Goal: Information Seeking & Learning: Learn about a topic

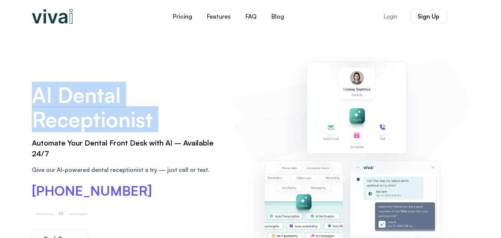
click at [125, 146] on h2 "Automate Your Dental Front Desk with AI – Available 24/7" at bounding box center [127, 149] width 191 height 22
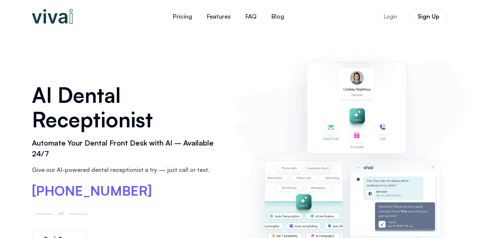
click at [126, 145] on h2 "Automate Your Dental Front Desk with AI – Available 24/7" at bounding box center [127, 149] width 191 height 22
click at [125, 145] on h2 "Automate Your Dental Front Desk with AI – Available 24/7" at bounding box center [127, 149] width 191 height 22
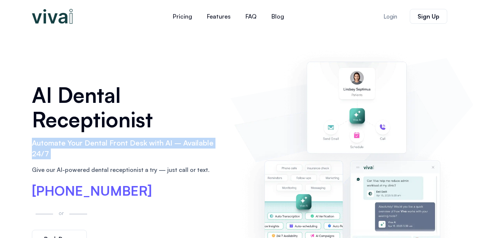
click at [125, 145] on h2 "Automate Your Dental Front Desk with AI – Available 24/7" at bounding box center [127, 149] width 191 height 22
click at [125, 149] on h2 "Automate Your Dental Front Desk with AI – Available 24/7" at bounding box center [127, 149] width 191 height 22
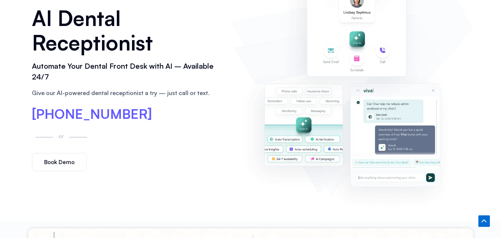
scroll to position [37, 0]
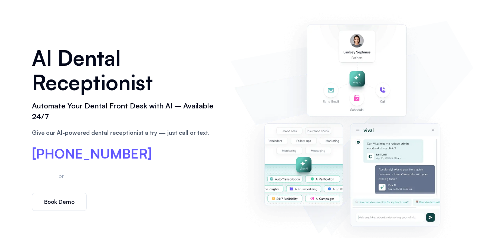
click at [108, 148] on span "[PHONE_NUMBER]" at bounding box center [92, 153] width 120 height 13
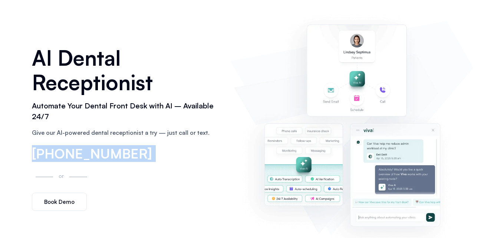
click at [108, 148] on span "[PHONE_NUMBER]" at bounding box center [92, 153] width 120 height 13
click at [169, 159] on div "[PHONE_NUMBER]" at bounding box center [127, 154] width 191 height 14
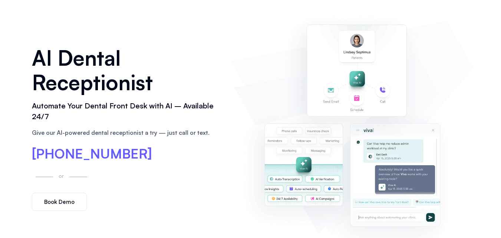
click at [123, 155] on span "[PHONE_NUMBER]" at bounding box center [92, 153] width 120 height 13
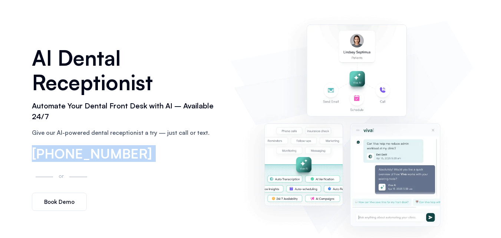
click at [123, 155] on span "[PHONE_NUMBER]" at bounding box center [92, 153] width 120 height 13
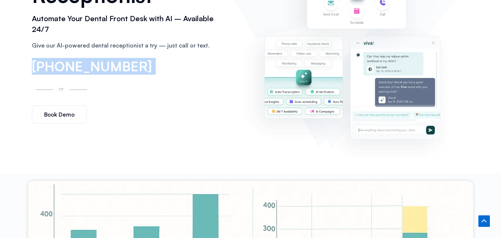
scroll to position [111, 0]
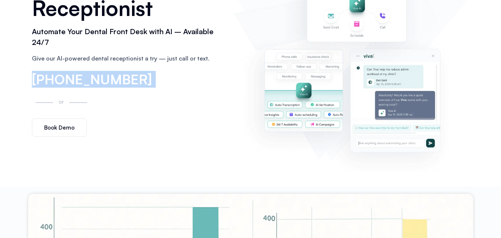
click at [99, 135] on div "Book Demo" at bounding box center [127, 127] width 191 height 18
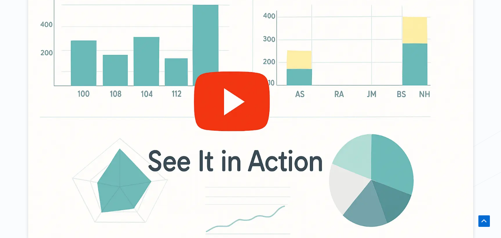
scroll to position [260, 0]
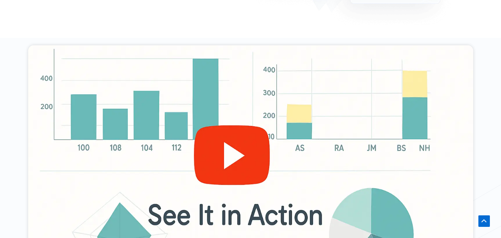
click at [208, 156] on div at bounding box center [250, 170] width 445 height 250
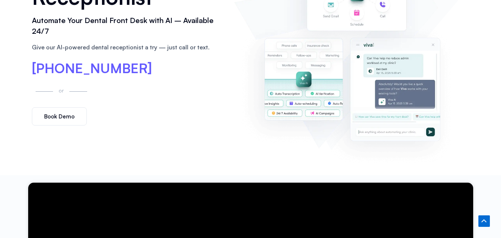
scroll to position [0, 0]
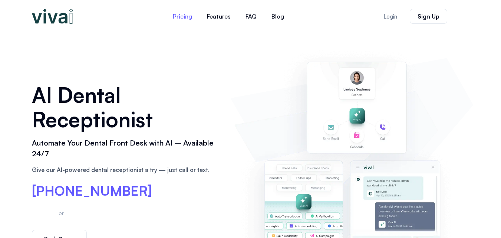
click at [181, 14] on link "Pricing" at bounding box center [182, 16] width 34 height 18
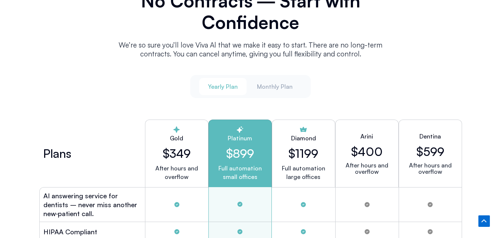
scroll to position [1873, 0]
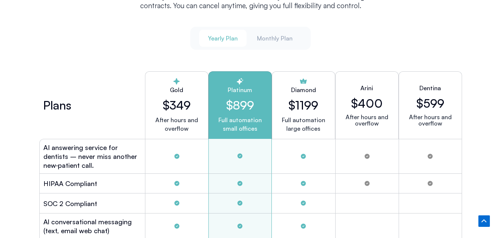
click at [237, 127] on p "Full automation small offices" at bounding box center [240, 124] width 51 height 17
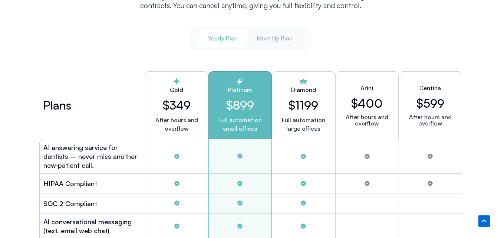
click at [240, 179] on icon "Tabs. Open items with Enter or Space, close with Escape and navigate using the …" at bounding box center [239, 182] width 7 height 7
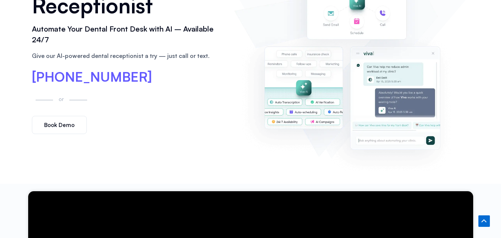
scroll to position [0, 0]
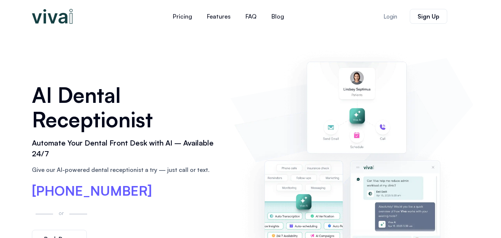
click at [54, 17] on img at bounding box center [52, 16] width 41 height 15
click at [252, 19] on link "FAQ" at bounding box center [251, 16] width 26 height 18
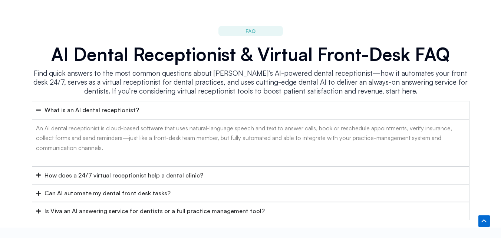
scroll to position [2837, 0]
